Goal: Task Accomplishment & Management: Complete application form

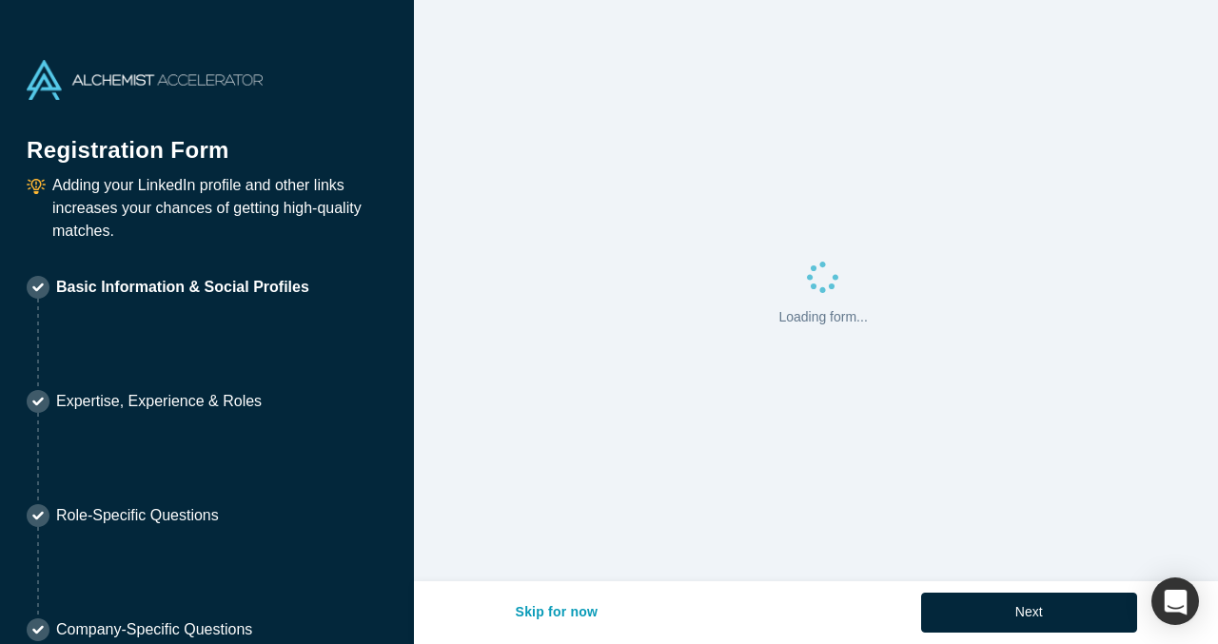
select select "US"
